Goal: Transaction & Acquisition: Download file/media

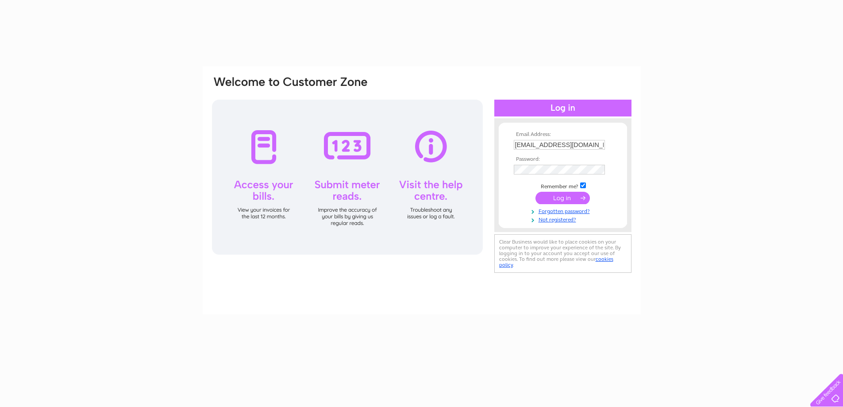
click at [572, 199] on input "submit" at bounding box center [563, 198] width 54 height 12
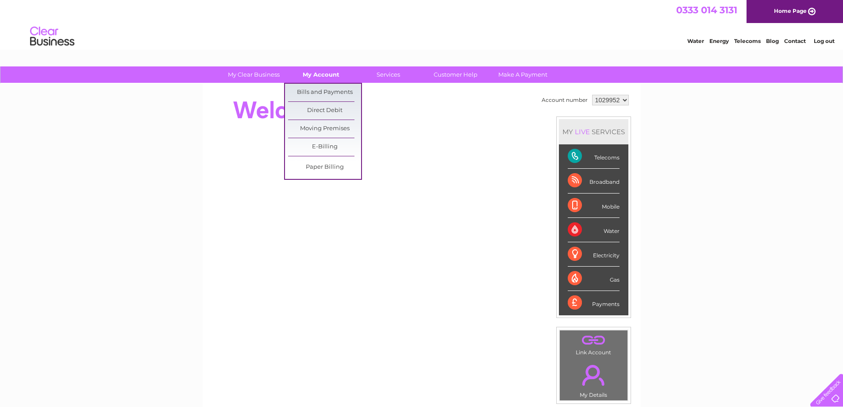
click at [325, 74] on link "My Account" at bounding box center [321, 74] width 73 height 16
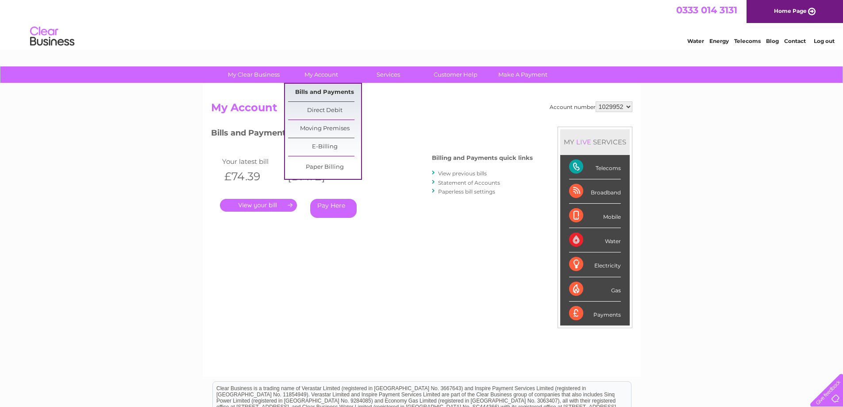
click at [320, 94] on link "Bills and Payments" at bounding box center [324, 93] width 73 height 18
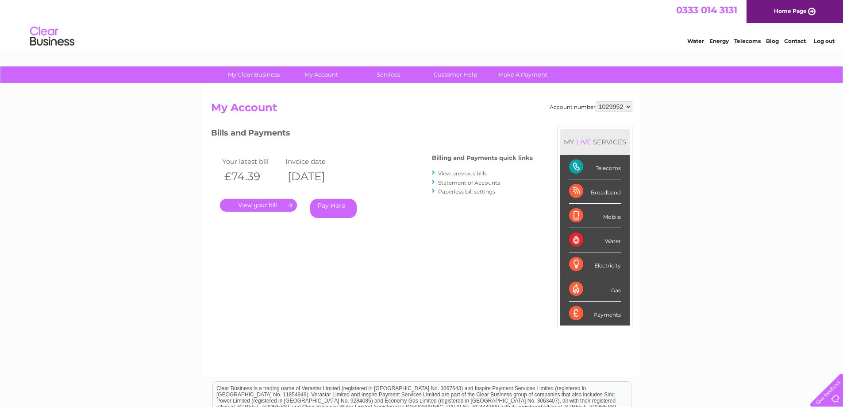
click at [460, 172] on link "View previous bills" at bounding box center [462, 173] width 49 height 7
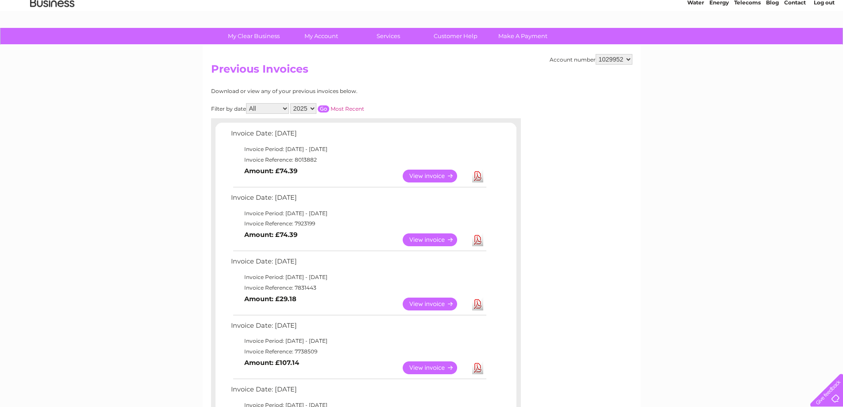
scroll to position [38, 0]
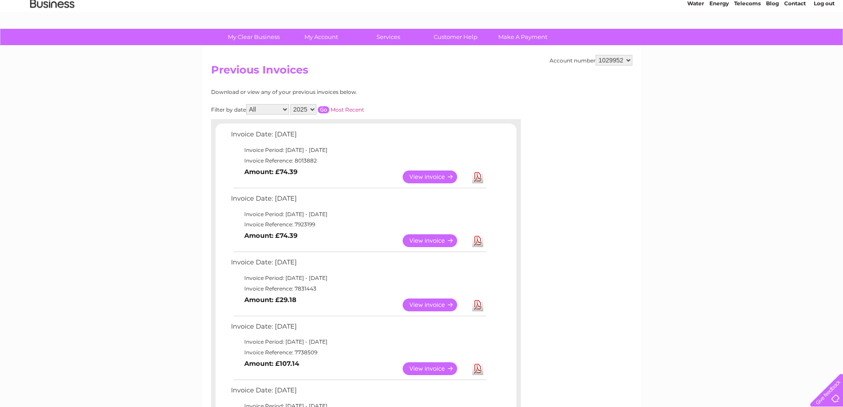
click at [479, 175] on link "Download" at bounding box center [477, 176] width 11 height 13
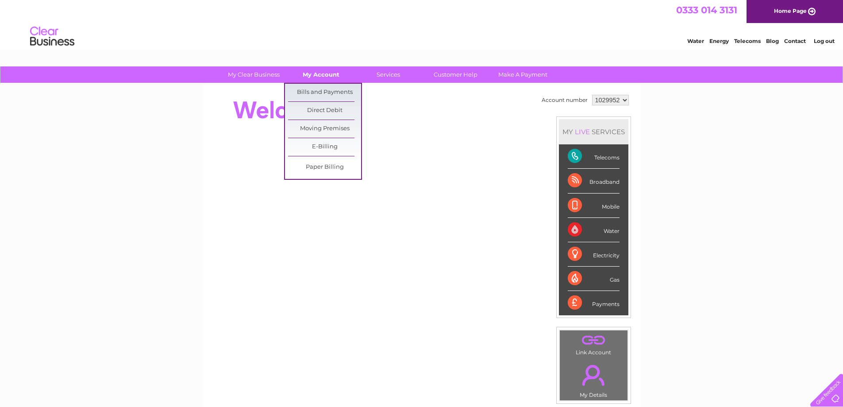
click at [321, 69] on link "My Account" at bounding box center [321, 74] width 73 height 16
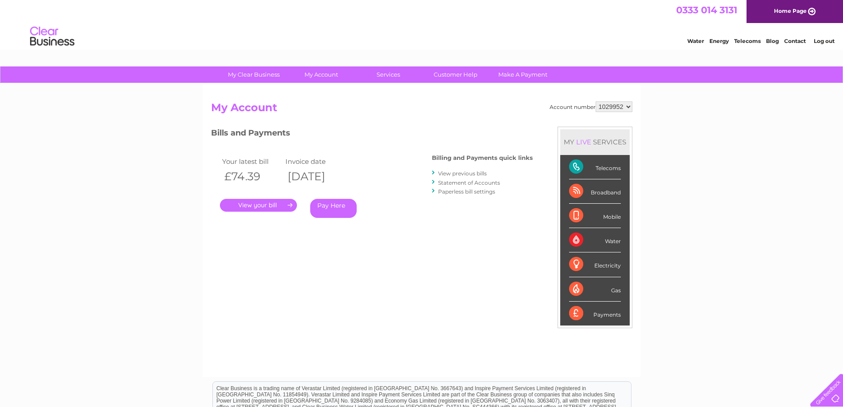
click at [447, 172] on link "View previous bills" at bounding box center [462, 173] width 49 height 7
